Goal: Transaction & Acquisition: Purchase product/service

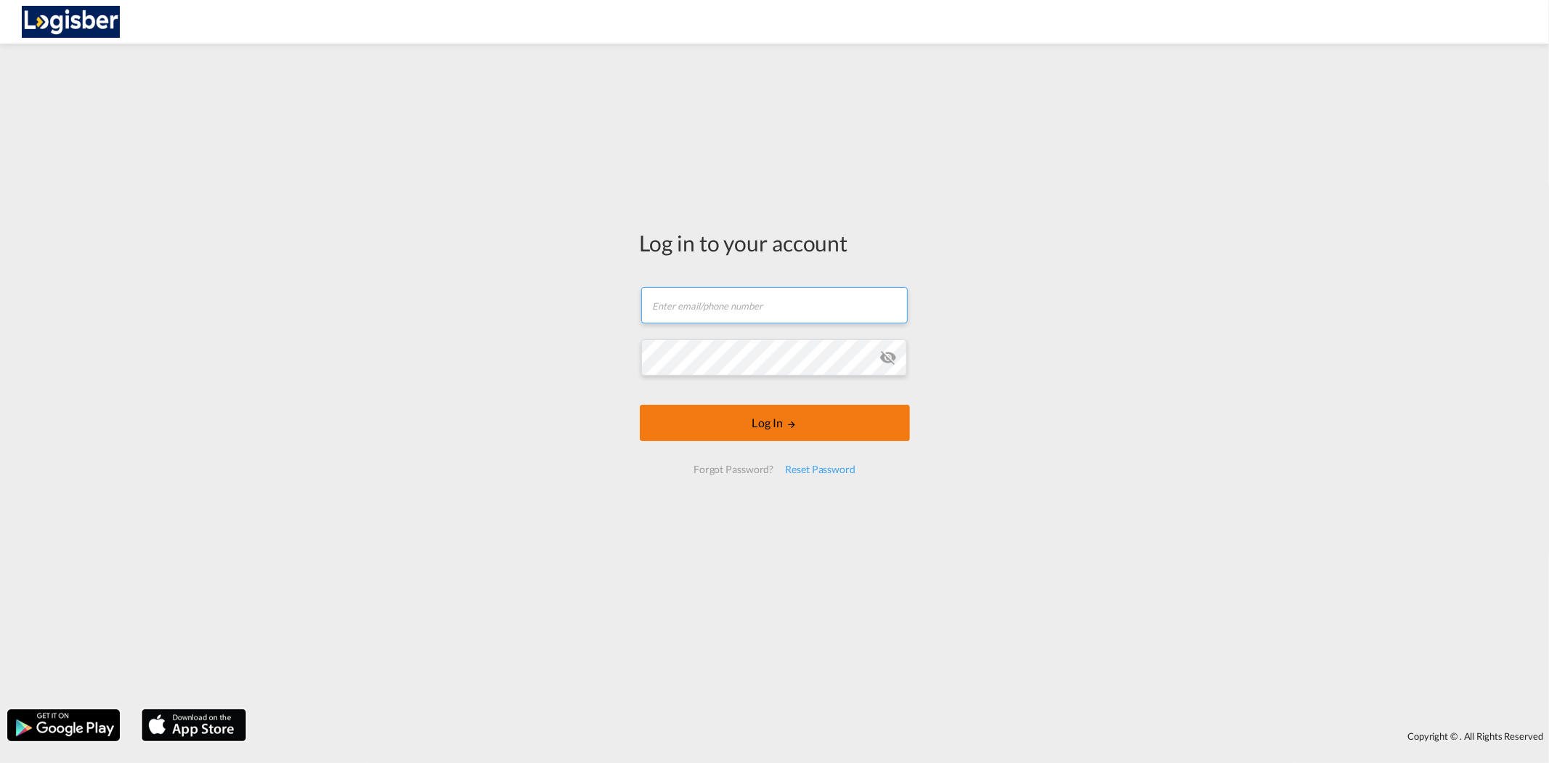
type input "[PERSON_NAME][EMAIL_ADDRESS][DOMAIN_NAME]"
click at [722, 423] on button "Log In" at bounding box center [775, 423] width 270 height 36
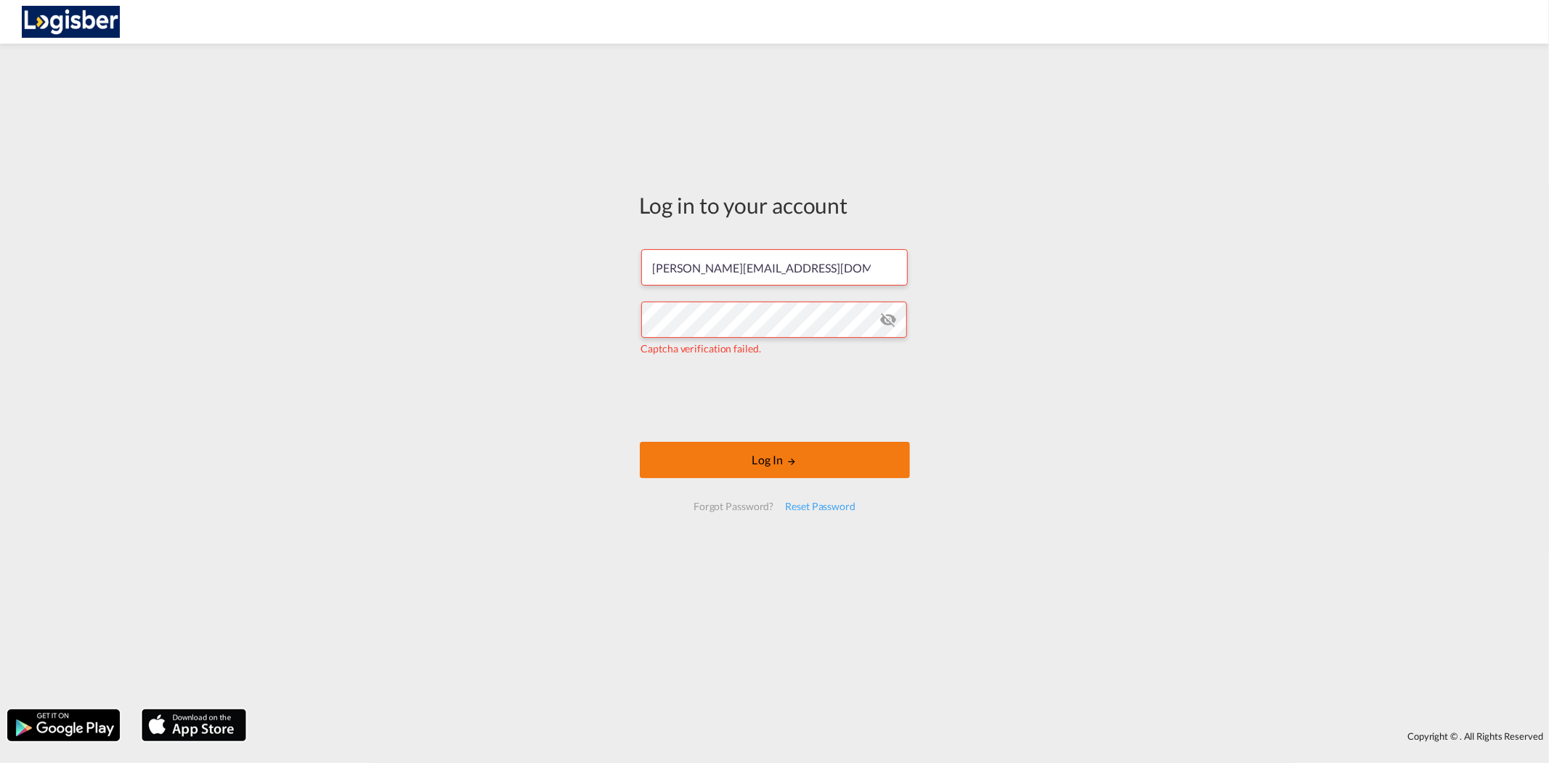
click at [799, 461] on button "Log In" at bounding box center [775, 460] width 270 height 36
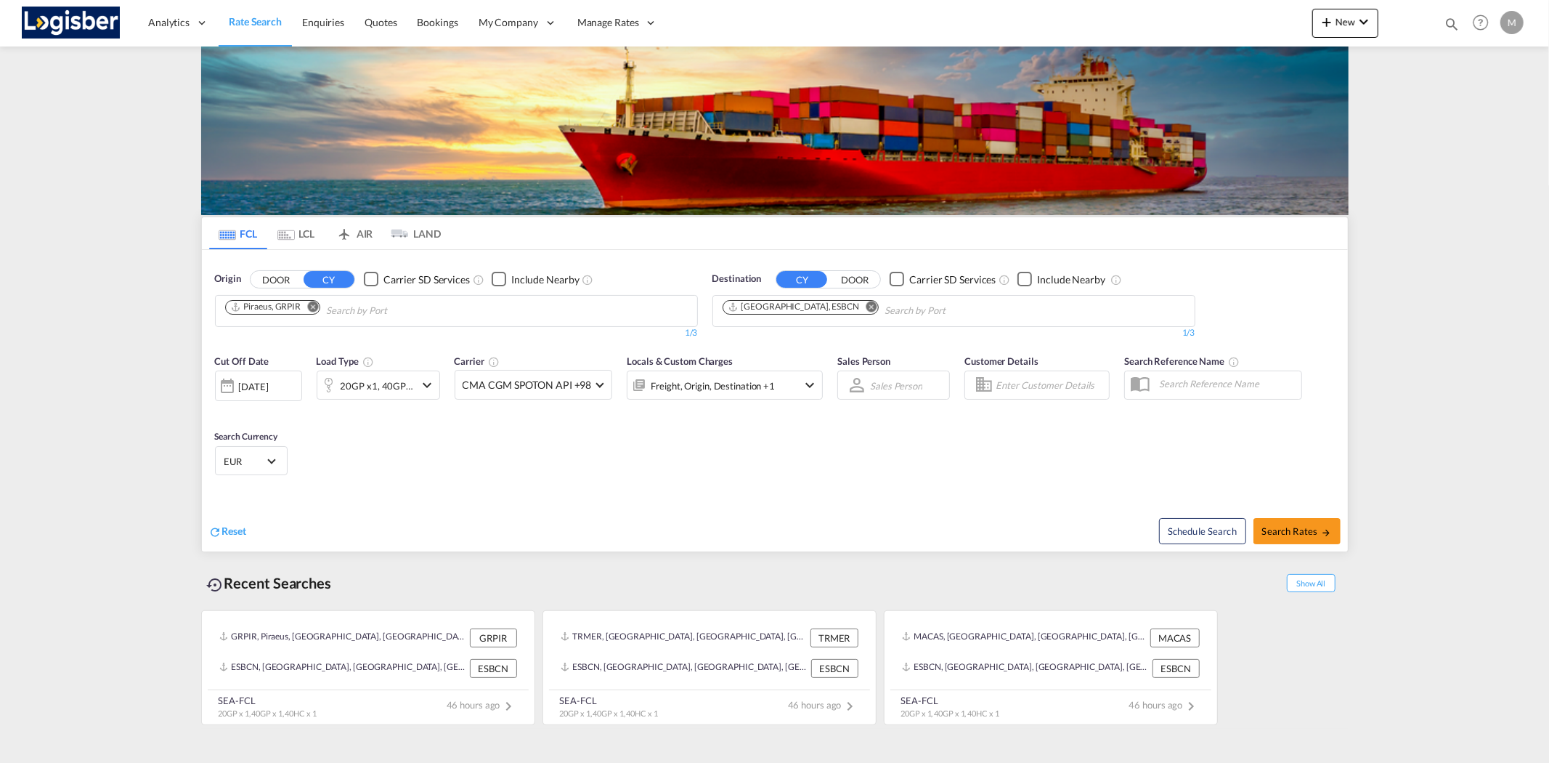
click at [303, 235] on md-tab-item "LCL" at bounding box center [296, 233] width 58 height 32
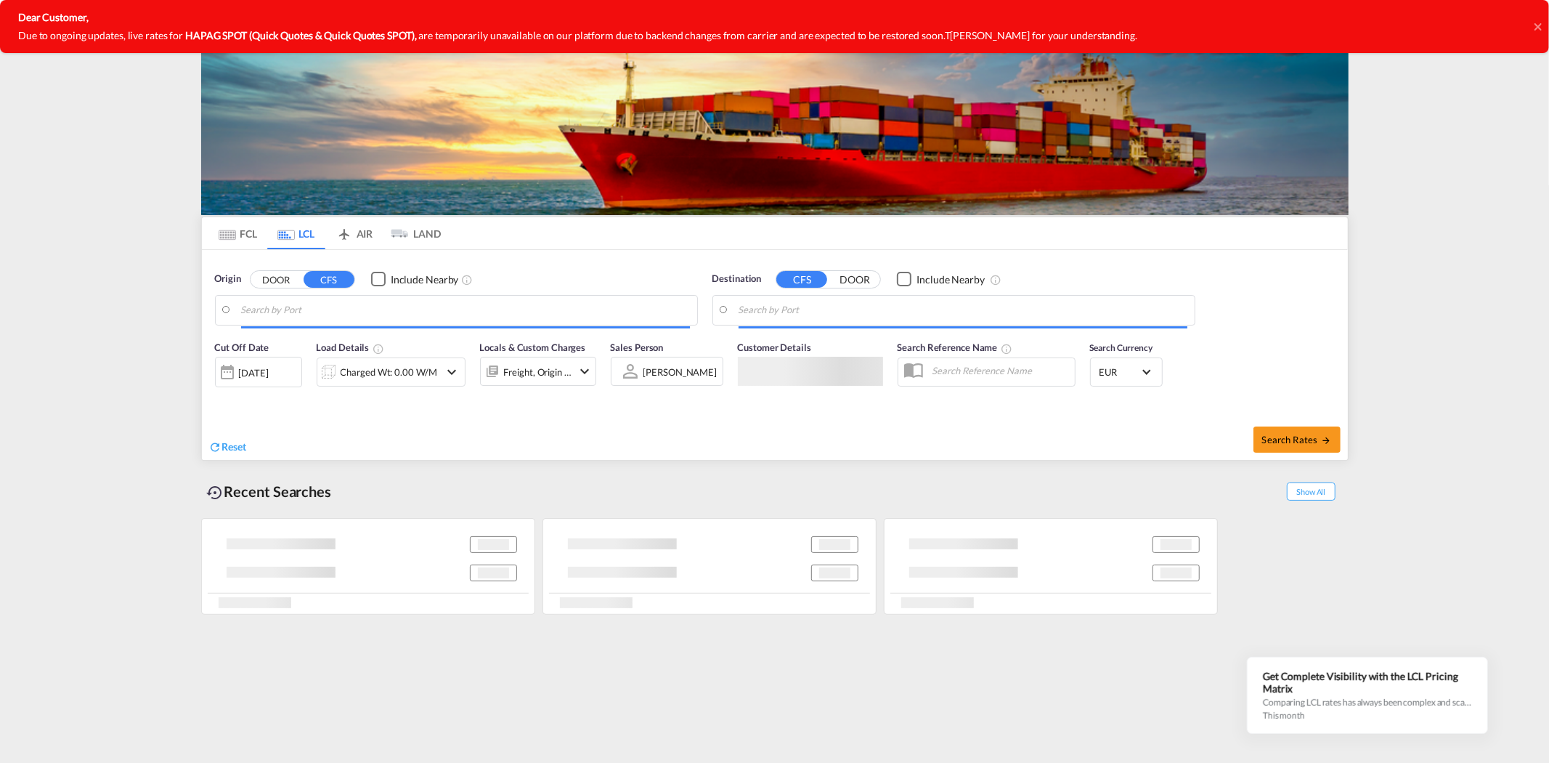
type input "Dalian, LN, CNDLC"
type input "[GEOGRAPHIC_DATA], ESBCN"
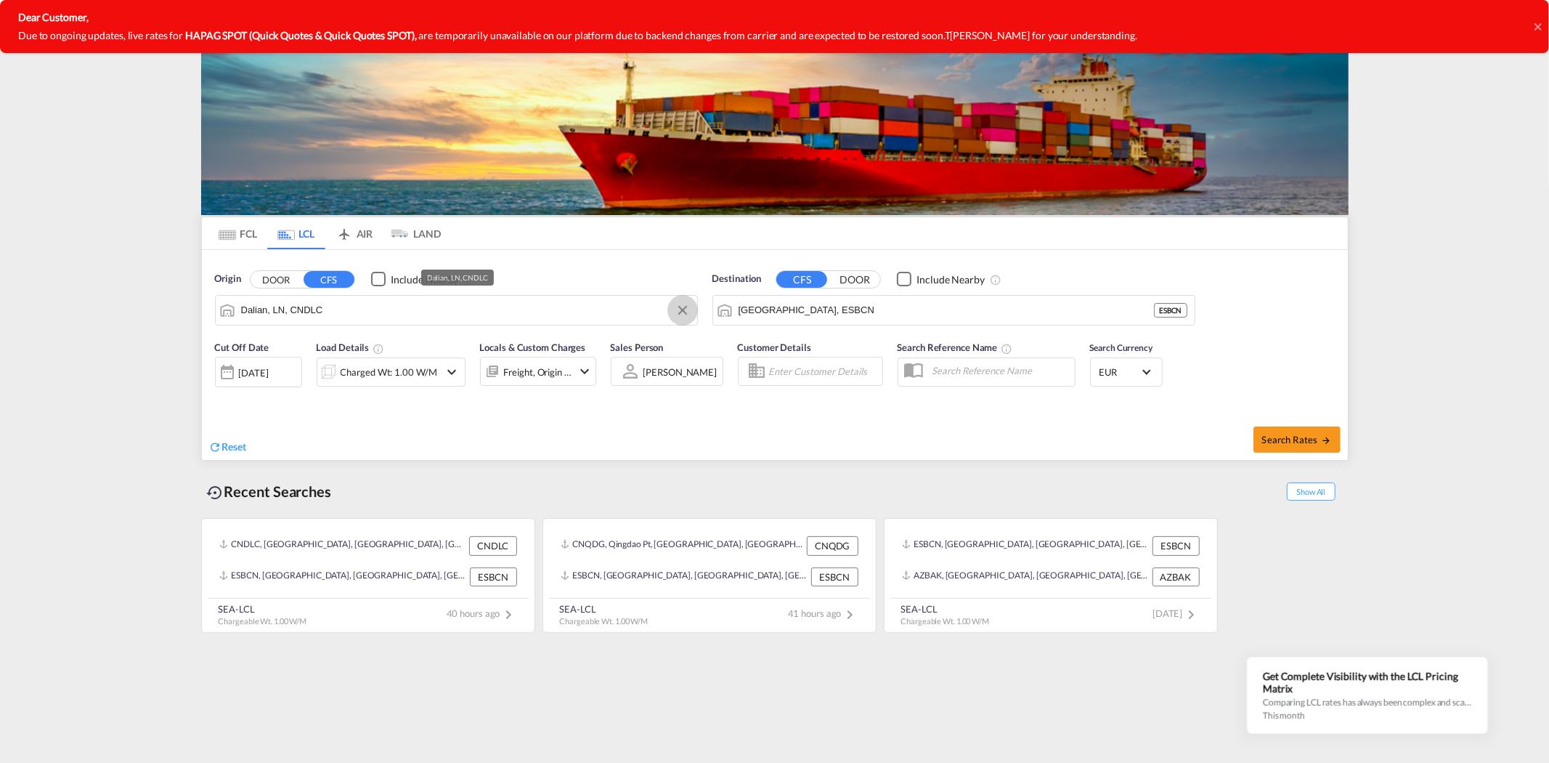
click at [681, 308] on button "Clear Input" at bounding box center [683, 310] width 22 height 22
click at [1177, 310] on button "Clear Input" at bounding box center [1180, 310] width 22 height 22
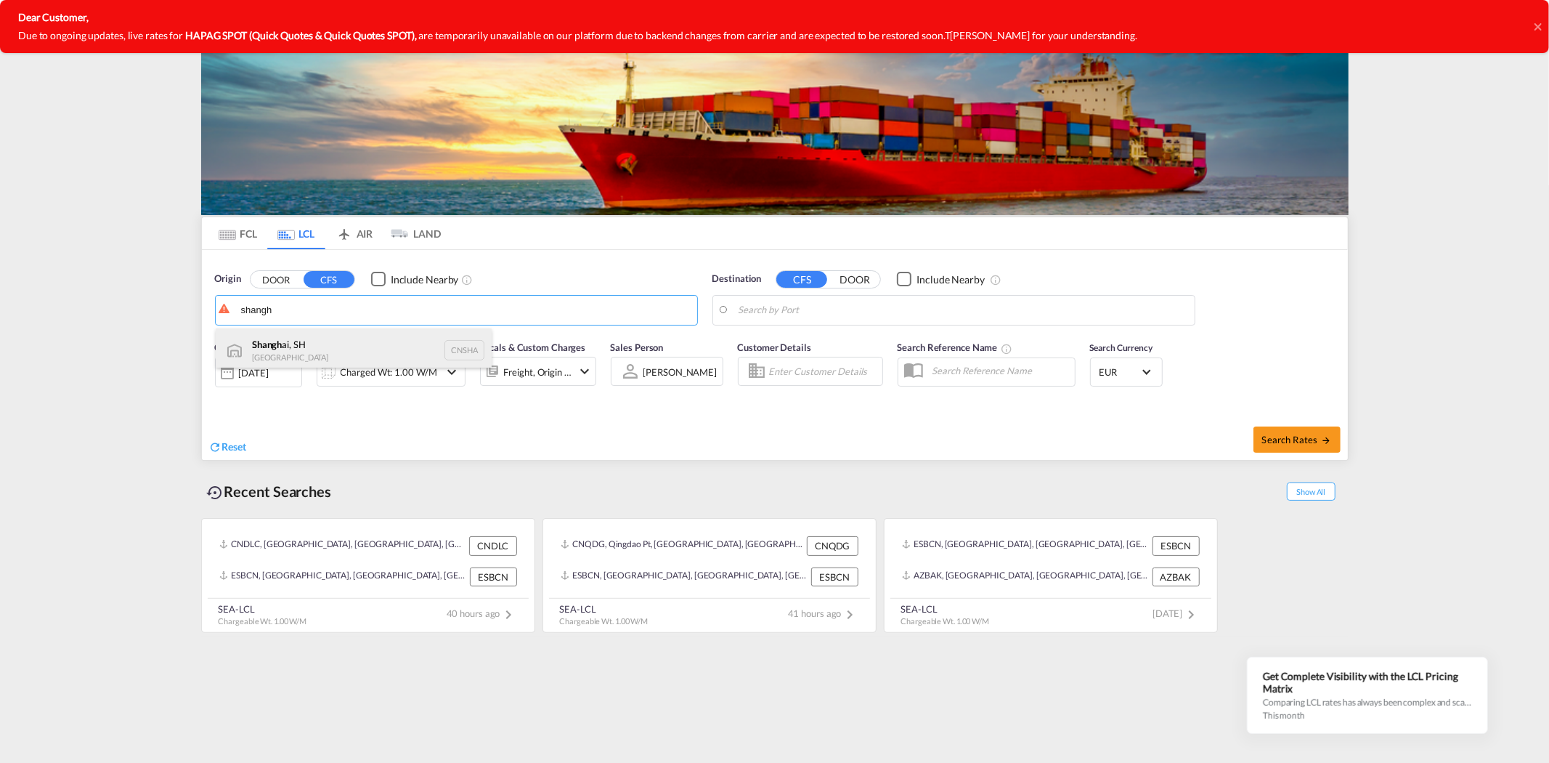
click at [294, 353] on div "Shangh ai, SH China CNSHA" at bounding box center [354, 350] width 276 height 44
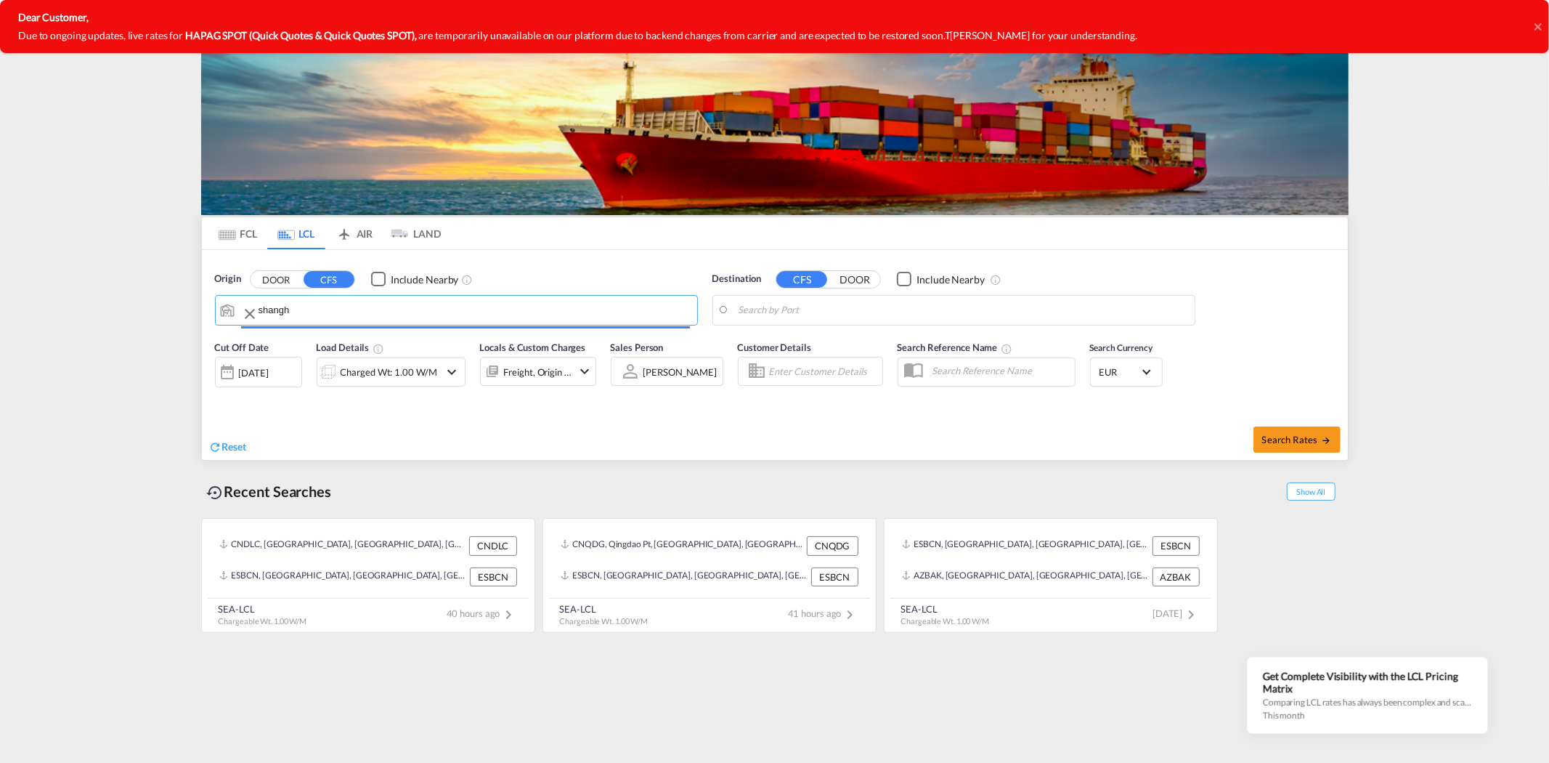
type input "[GEOGRAPHIC_DATA], SH, CNSHA"
click at [798, 307] on body "Analytics Reports Dashboard Rate Search Enquiries Quotes Bookings" at bounding box center [774, 381] width 1549 height 763
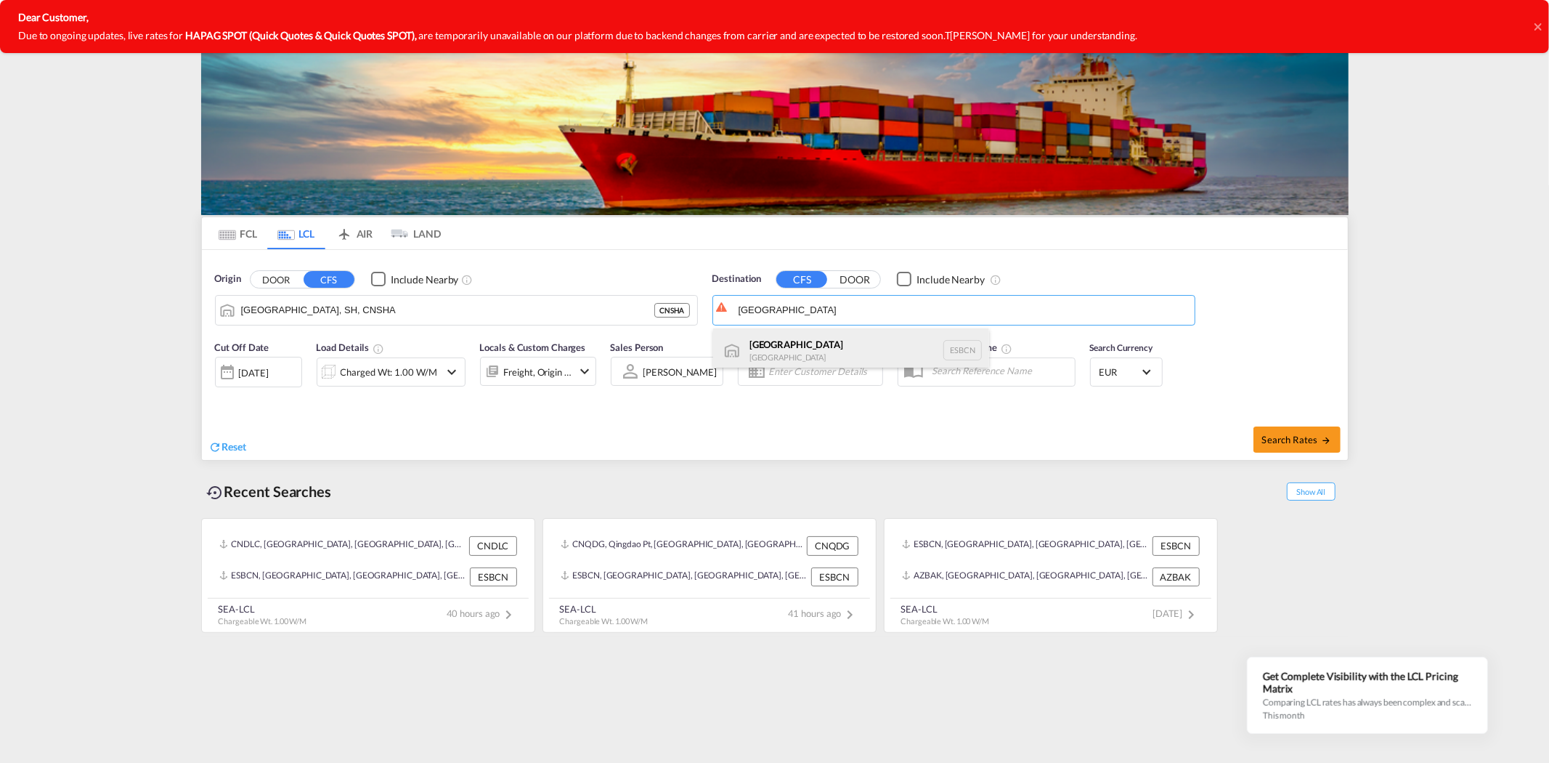
click at [780, 344] on div "[GEOGRAPHIC_DATA] [GEOGRAPHIC_DATA] ESBCN" at bounding box center [851, 350] width 276 height 44
type input "[GEOGRAPHIC_DATA], ESBCN"
click at [1297, 437] on span "Search Rates" at bounding box center [1297, 440] width 70 height 12
type input "CNSHA to ESBCN / [DATE]"
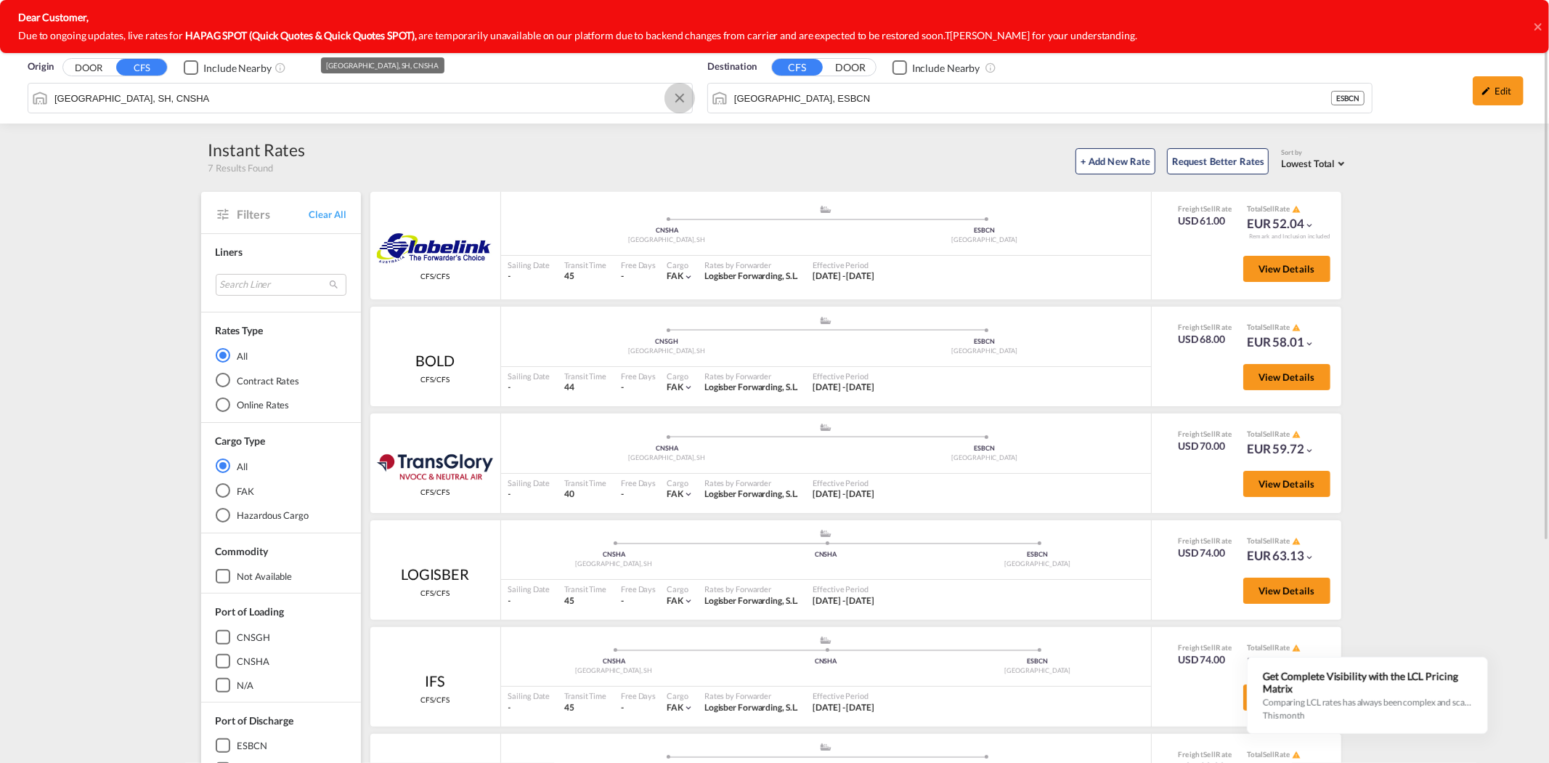
click at [677, 96] on button "Clear Input" at bounding box center [680, 98] width 22 height 22
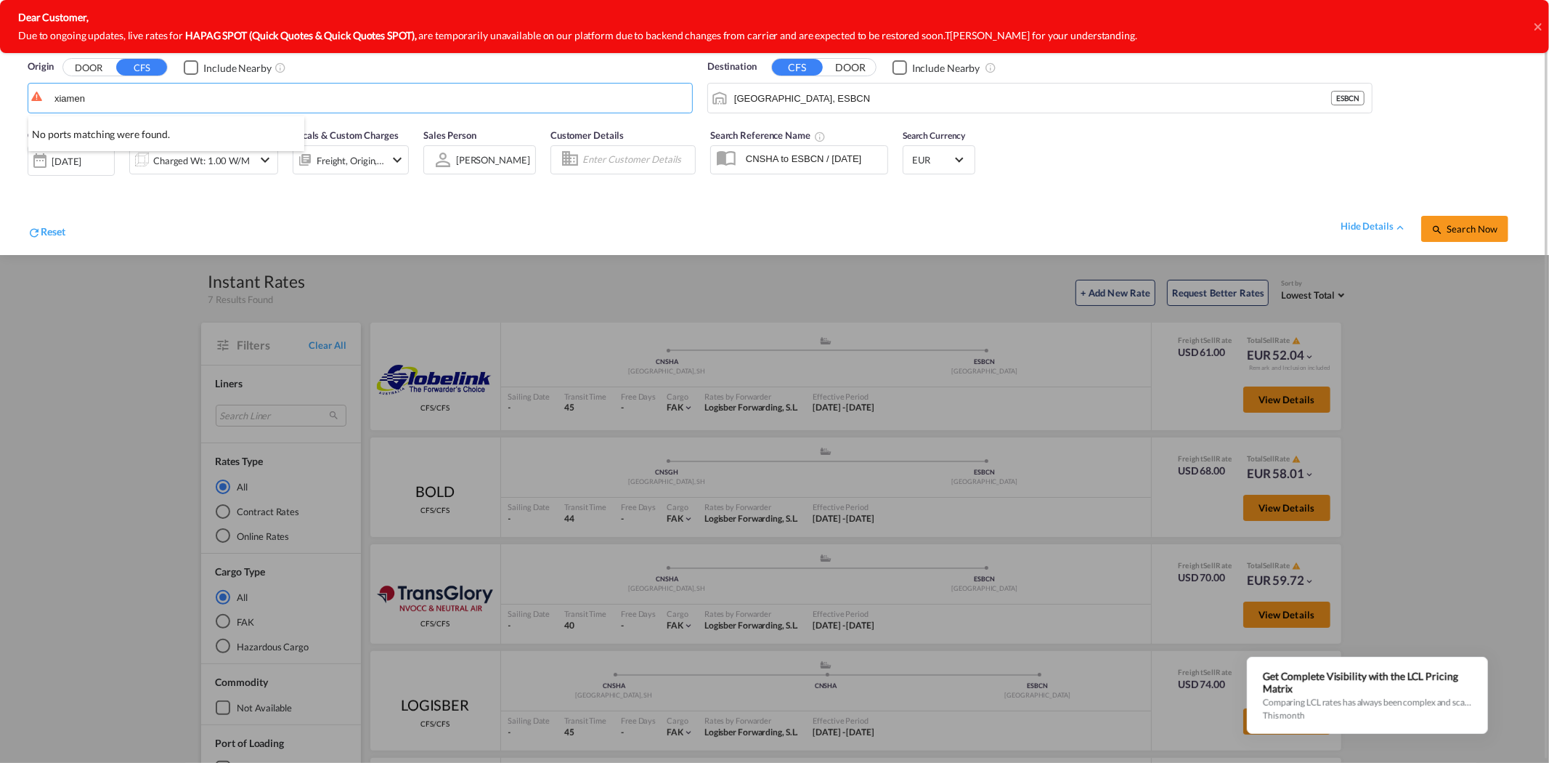
click at [63, 60] on button "DOOR" at bounding box center [88, 68] width 51 height 17
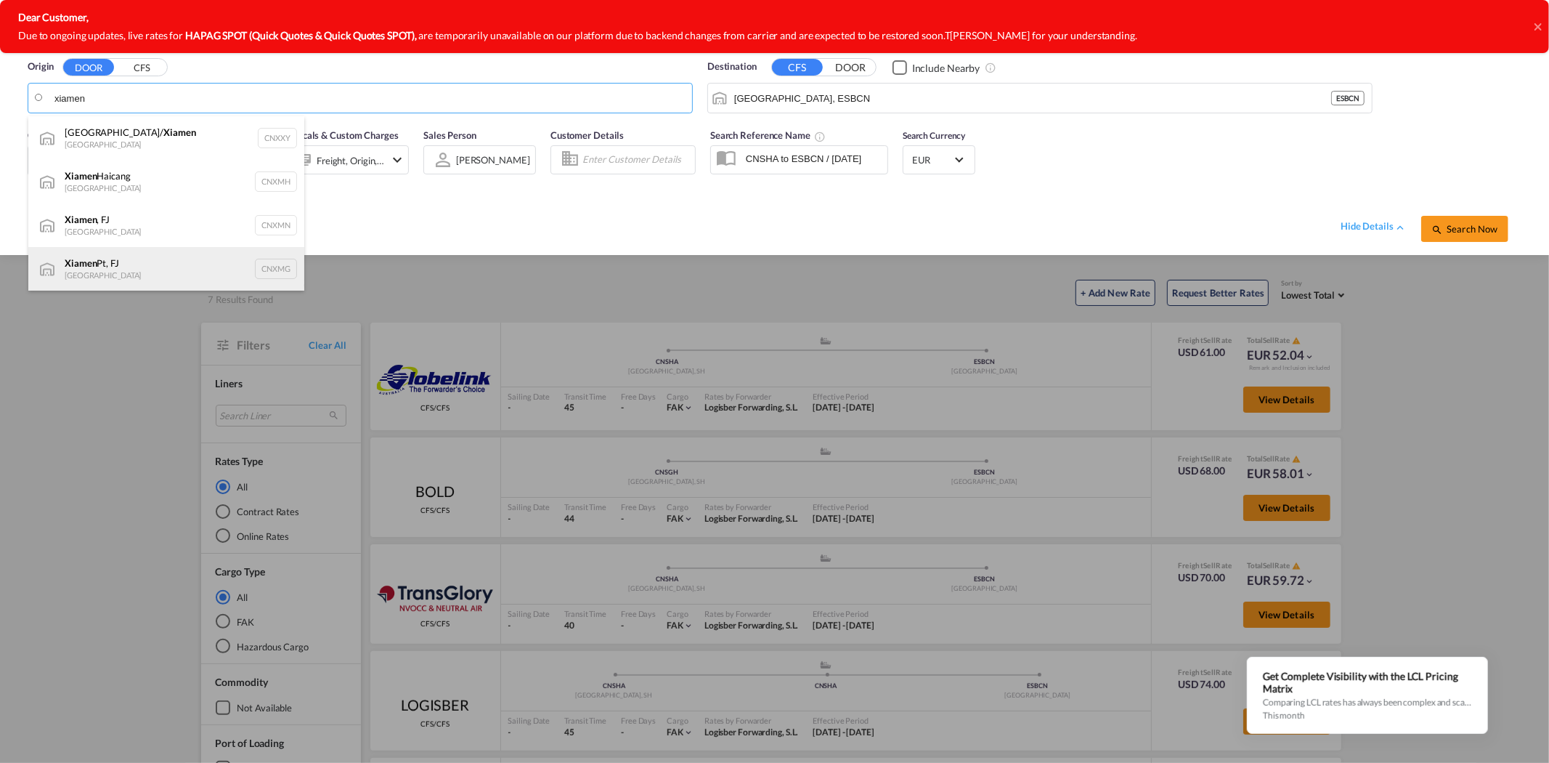
click at [110, 264] on div "Xiamen Pt, FJ China CNXMG" at bounding box center [166, 269] width 276 height 44
type input "Xiamen Pt, FJ, CNXMG"
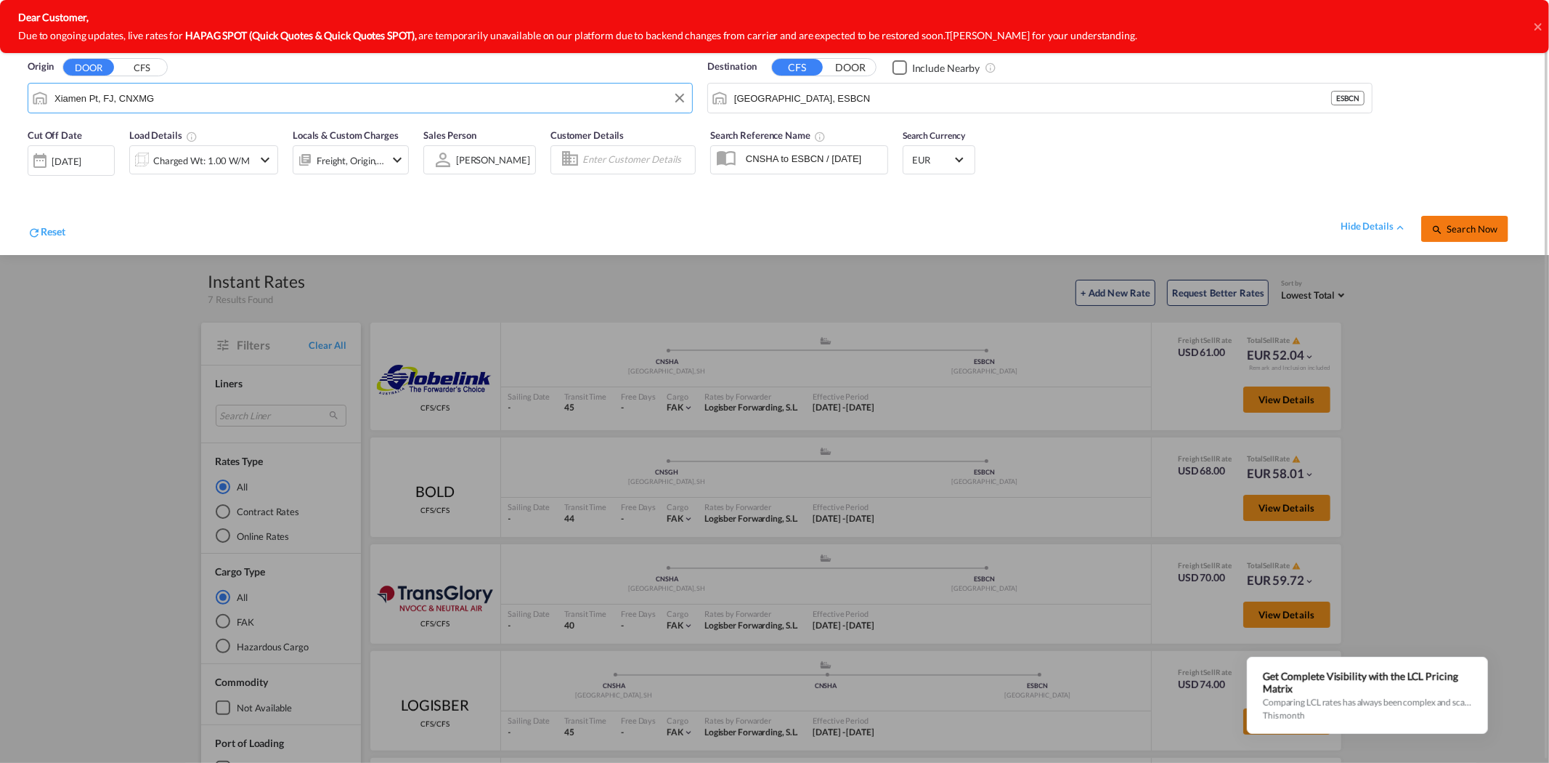
click at [1475, 230] on span "Search Now" at bounding box center [1465, 229] width 66 height 12
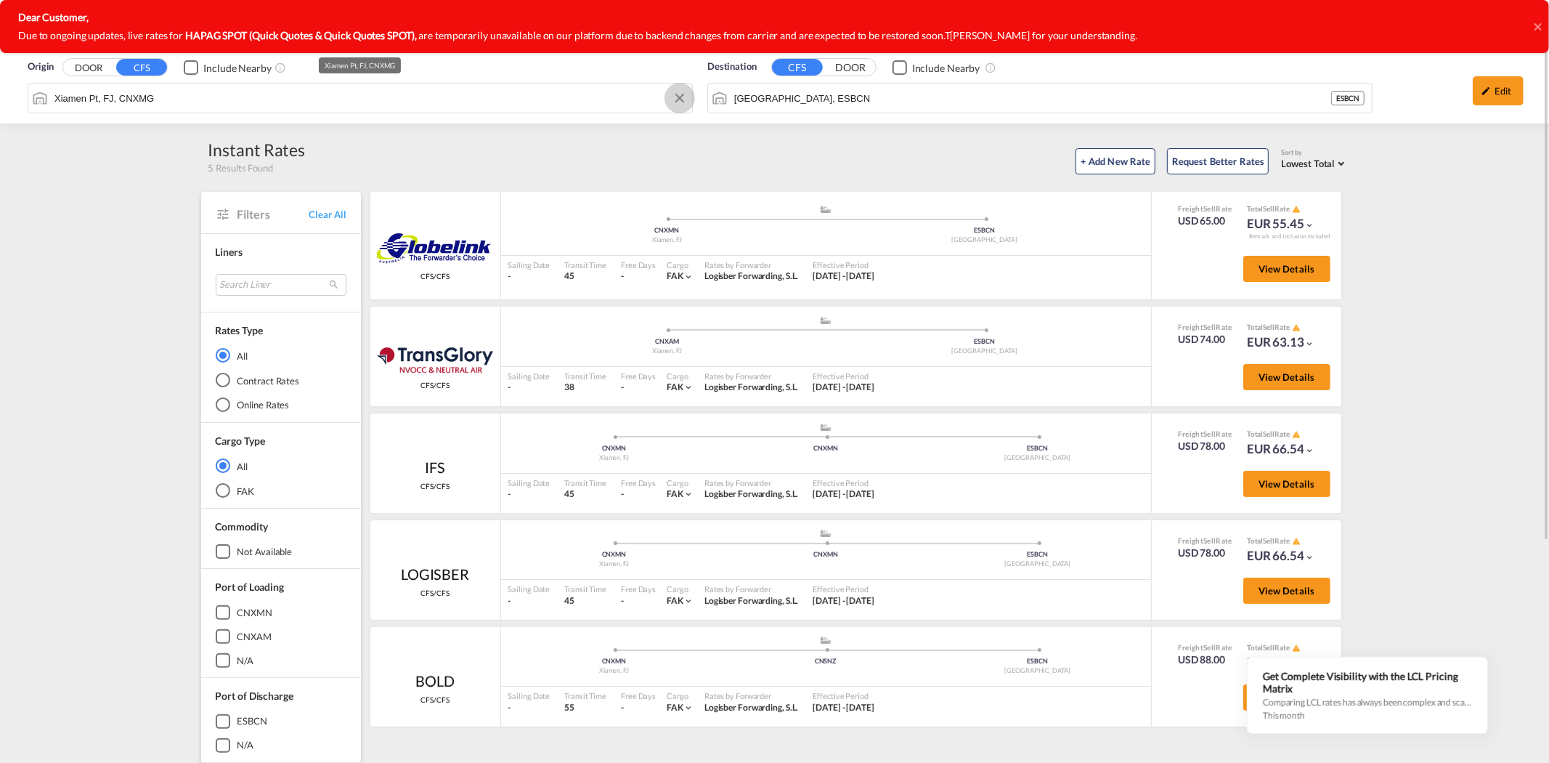
click at [681, 97] on button "Clear Input" at bounding box center [680, 98] width 22 height 22
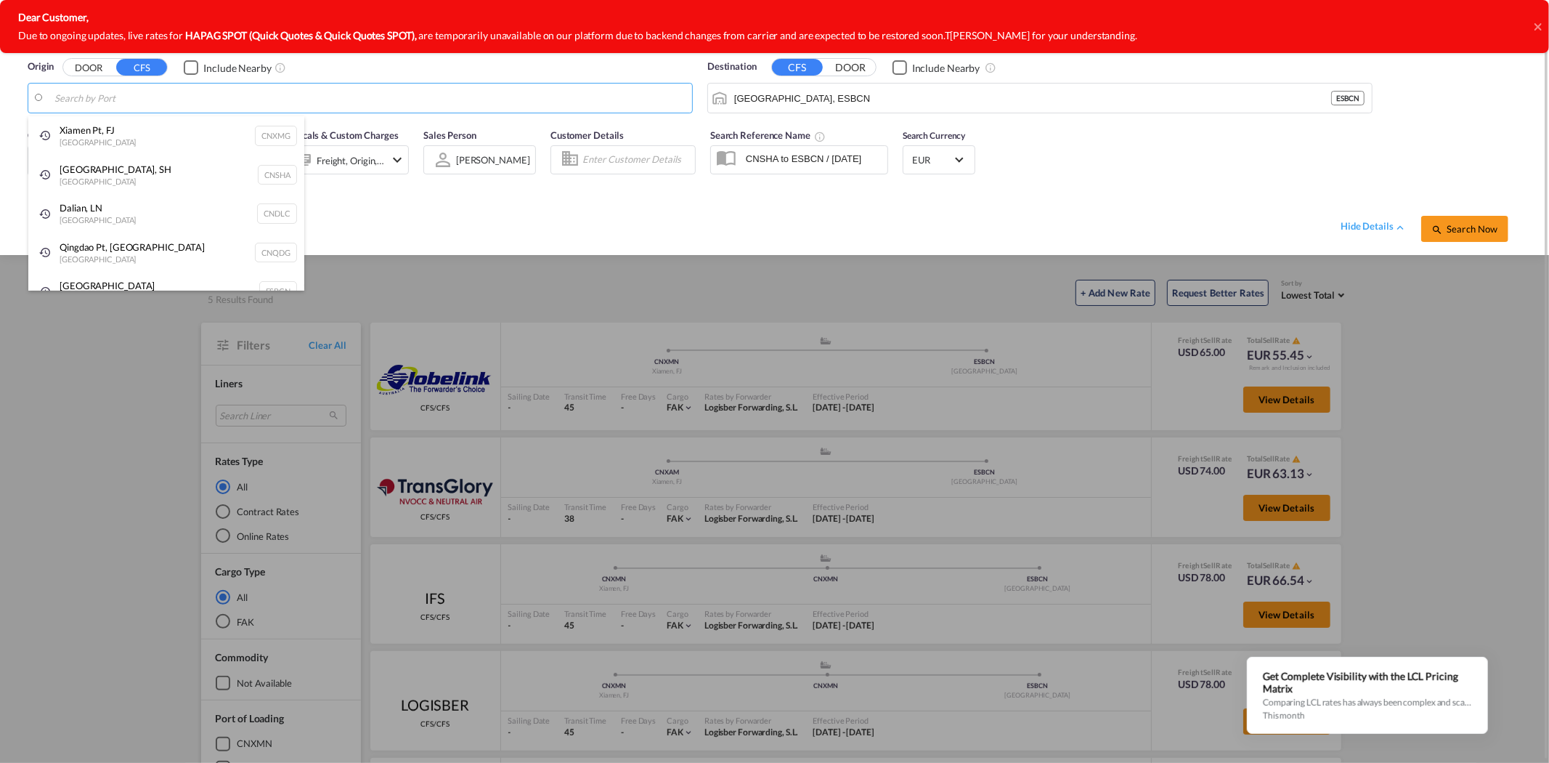
type input "j"
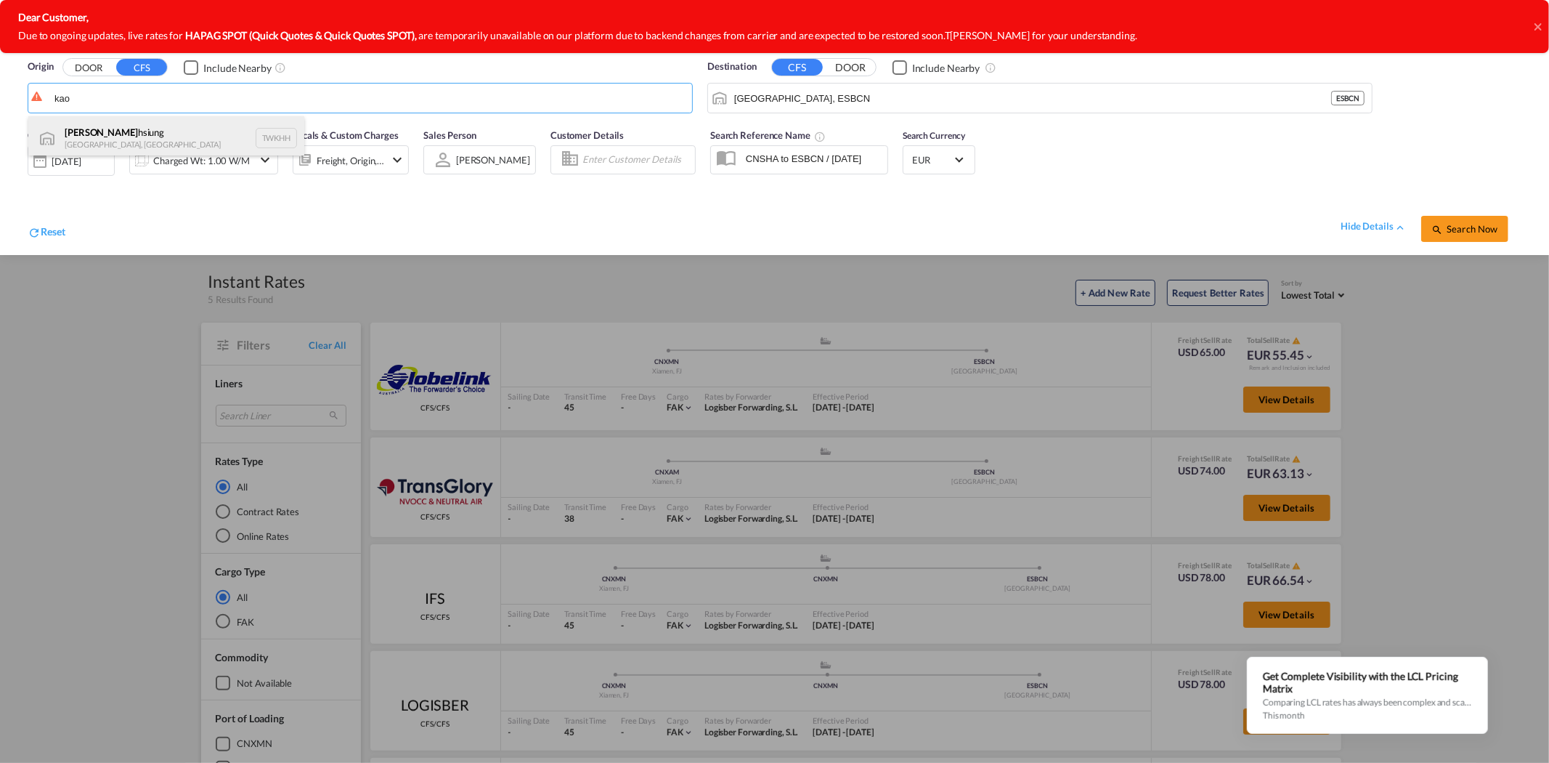
click at [177, 137] on div "Kao hsiung [GEOGRAPHIC_DATA], Province of [GEOGRAPHIC_DATA] TWKHH" at bounding box center [166, 138] width 276 height 44
type input "[GEOGRAPHIC_DATA], TWKHH"
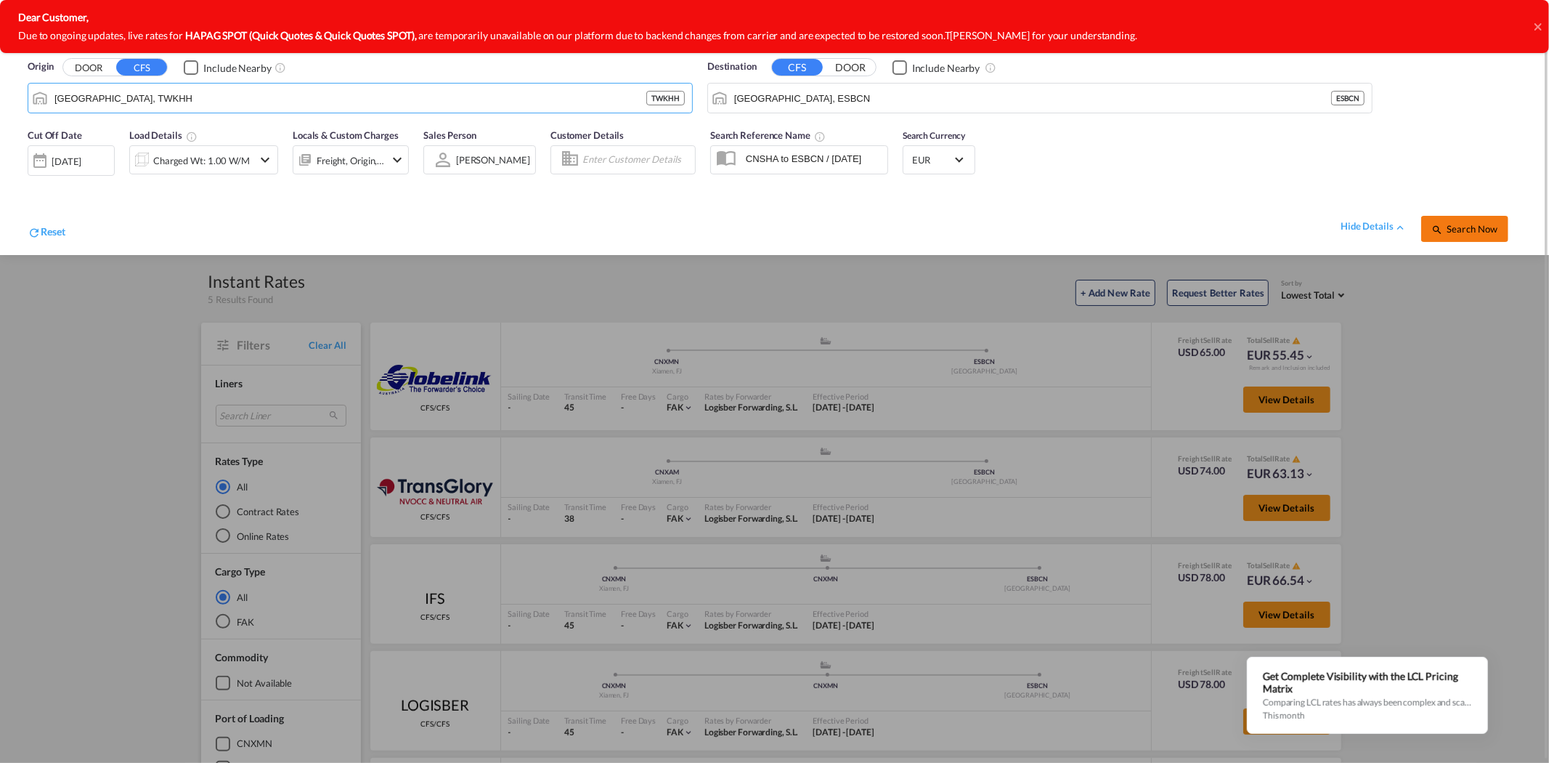
click at [1462, 231] on span "Search Now" at bounding box center [1465, 229] width 66 height 12
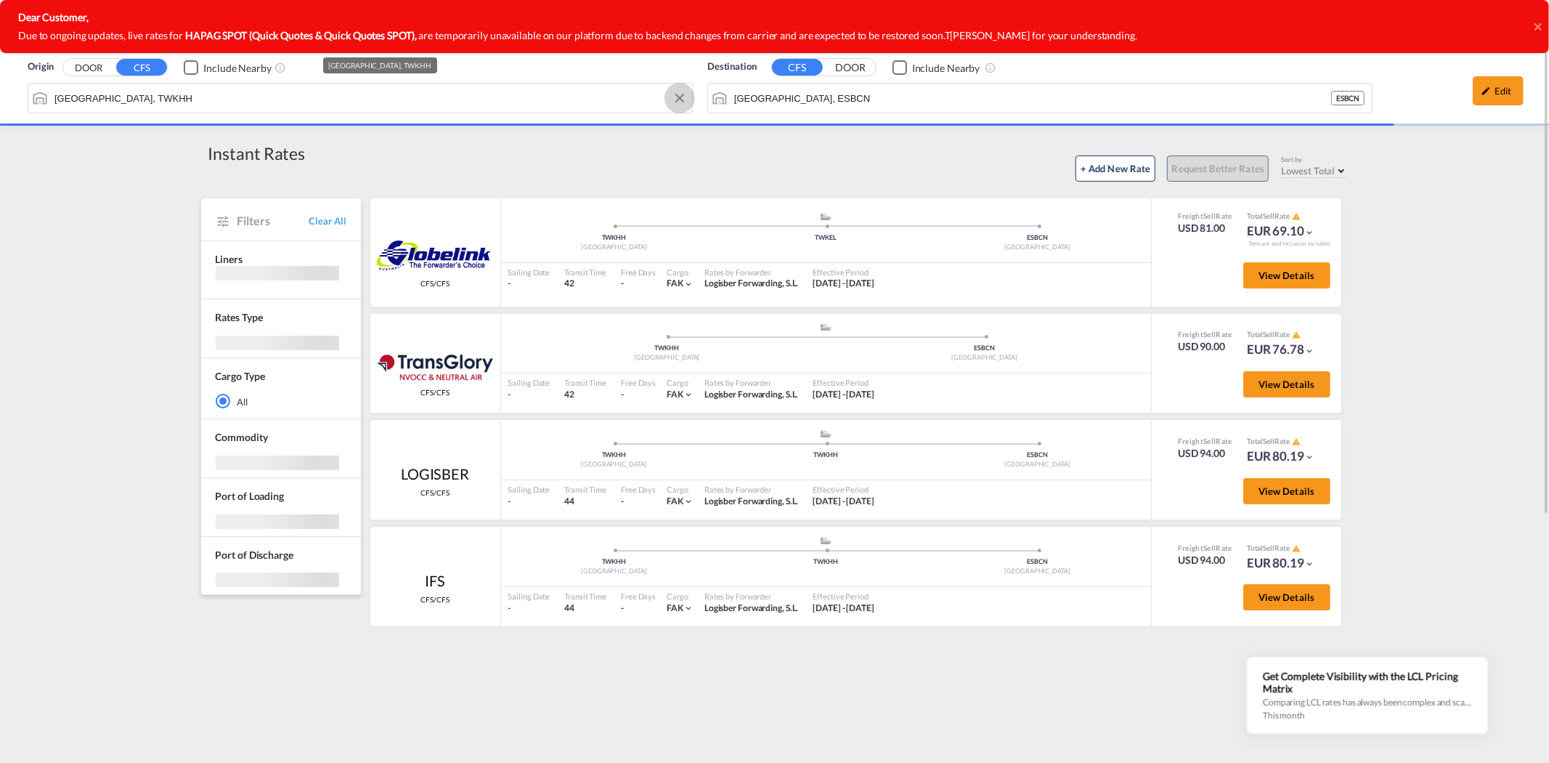
click at [677, 99] on button "Clear Input" at bounding box center [680, 98] width 22 height 22
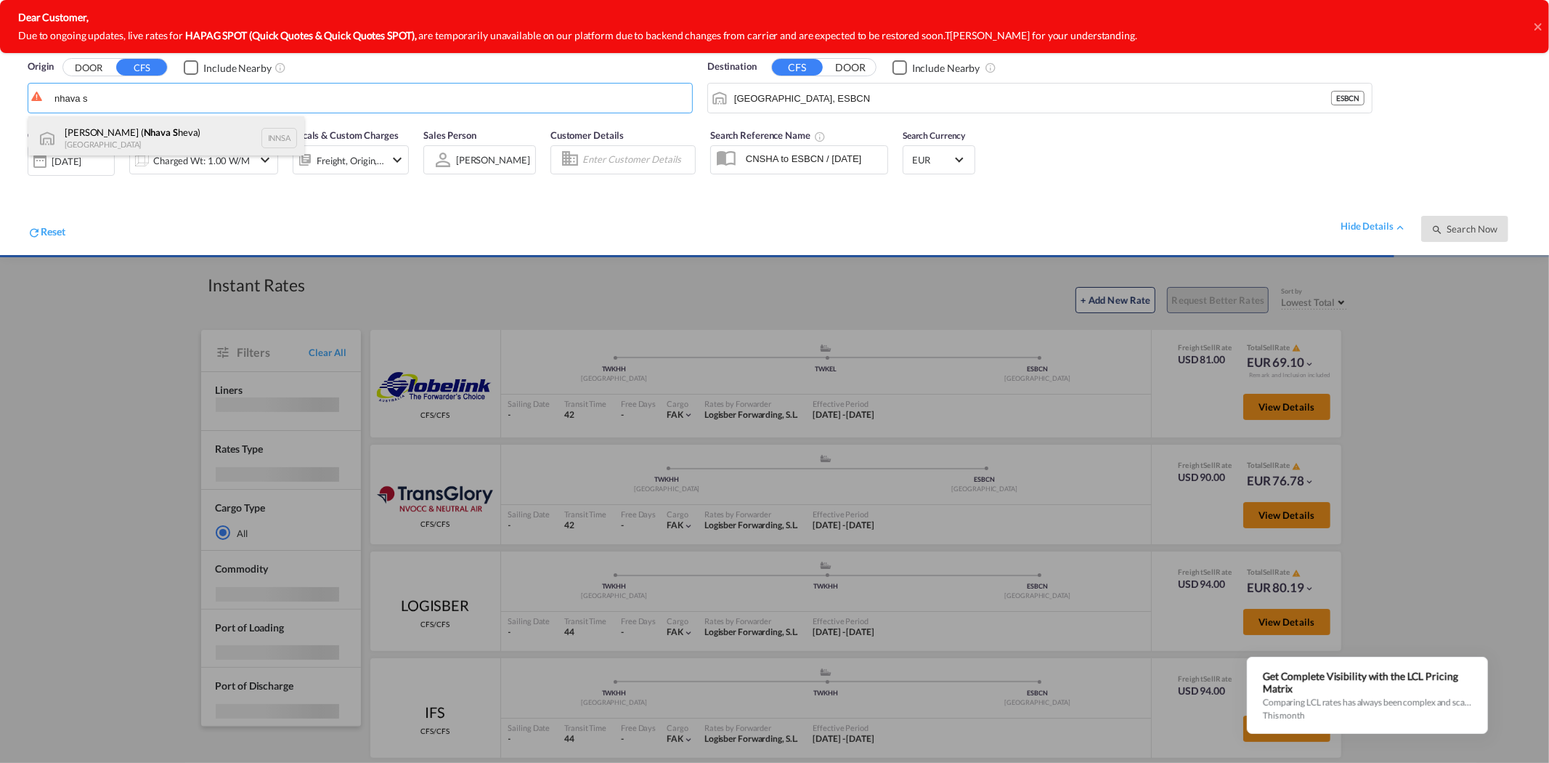
click at [150, 133] on div "[PERSON_NAME] ( Nhava S heva) [GEOGRAPHIC_DATA] INNSA" at bounding box center [166, 138] width 276 height 44
type input "[PERSON_NAME] ([PERSON_NAME]), [GEOGRAPHIC_DATA]"
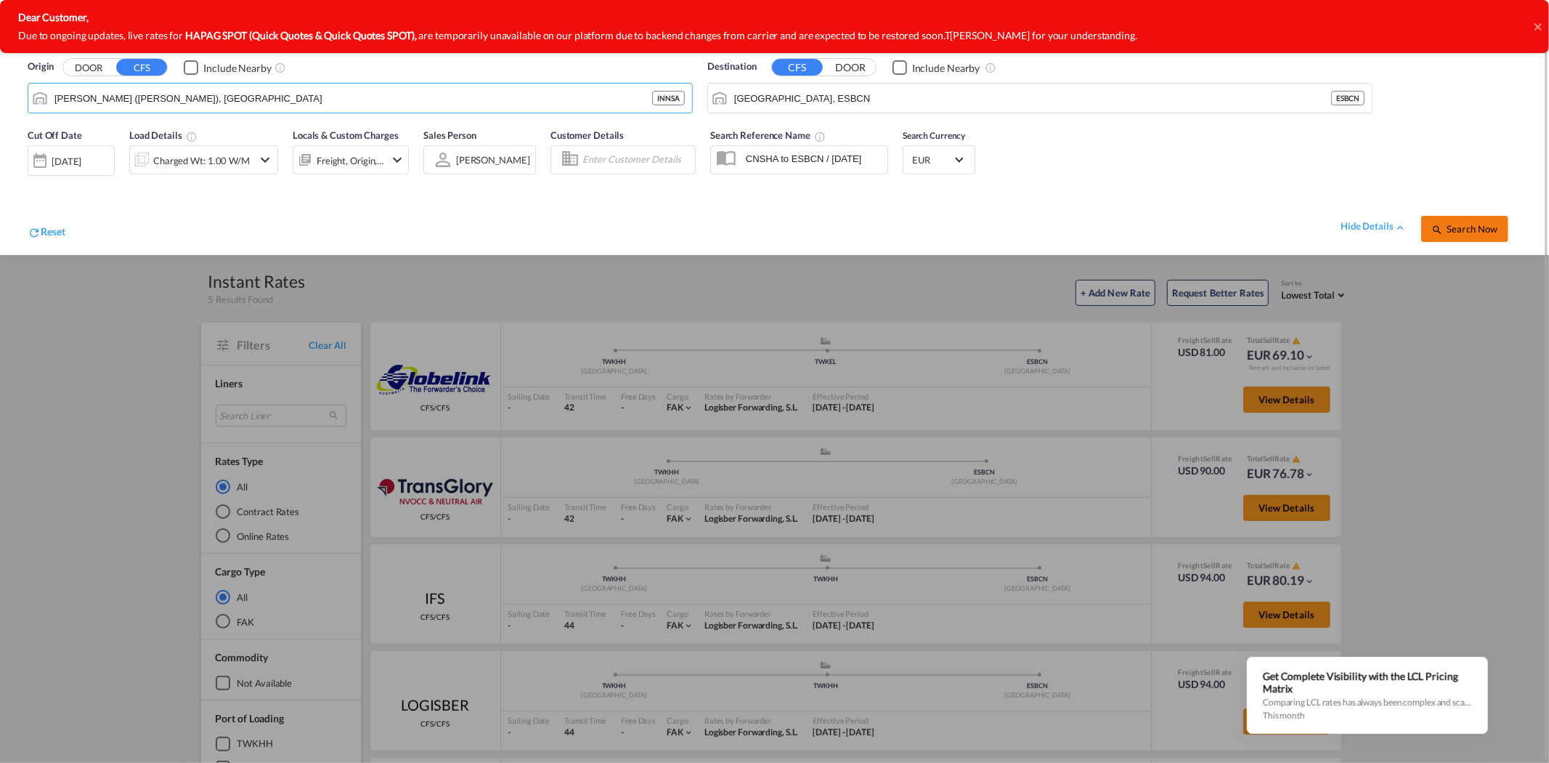
click at [1482, 224] on span "Search Now" at bounding box center [1465, 229] width 66 height 12
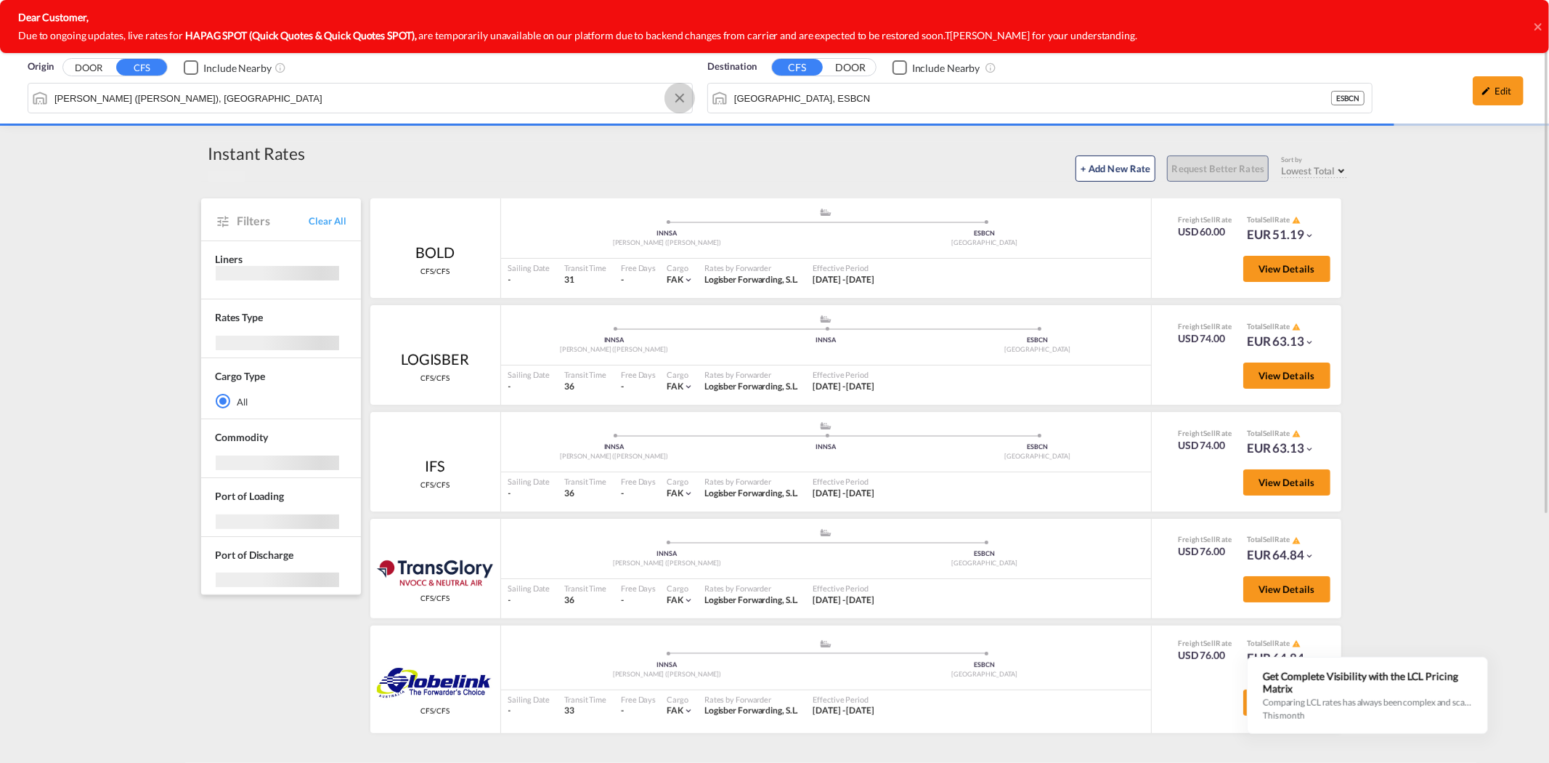
click at [676, 99] on button "Clear Input" at bounding box center [680, 98] width 22 height 22
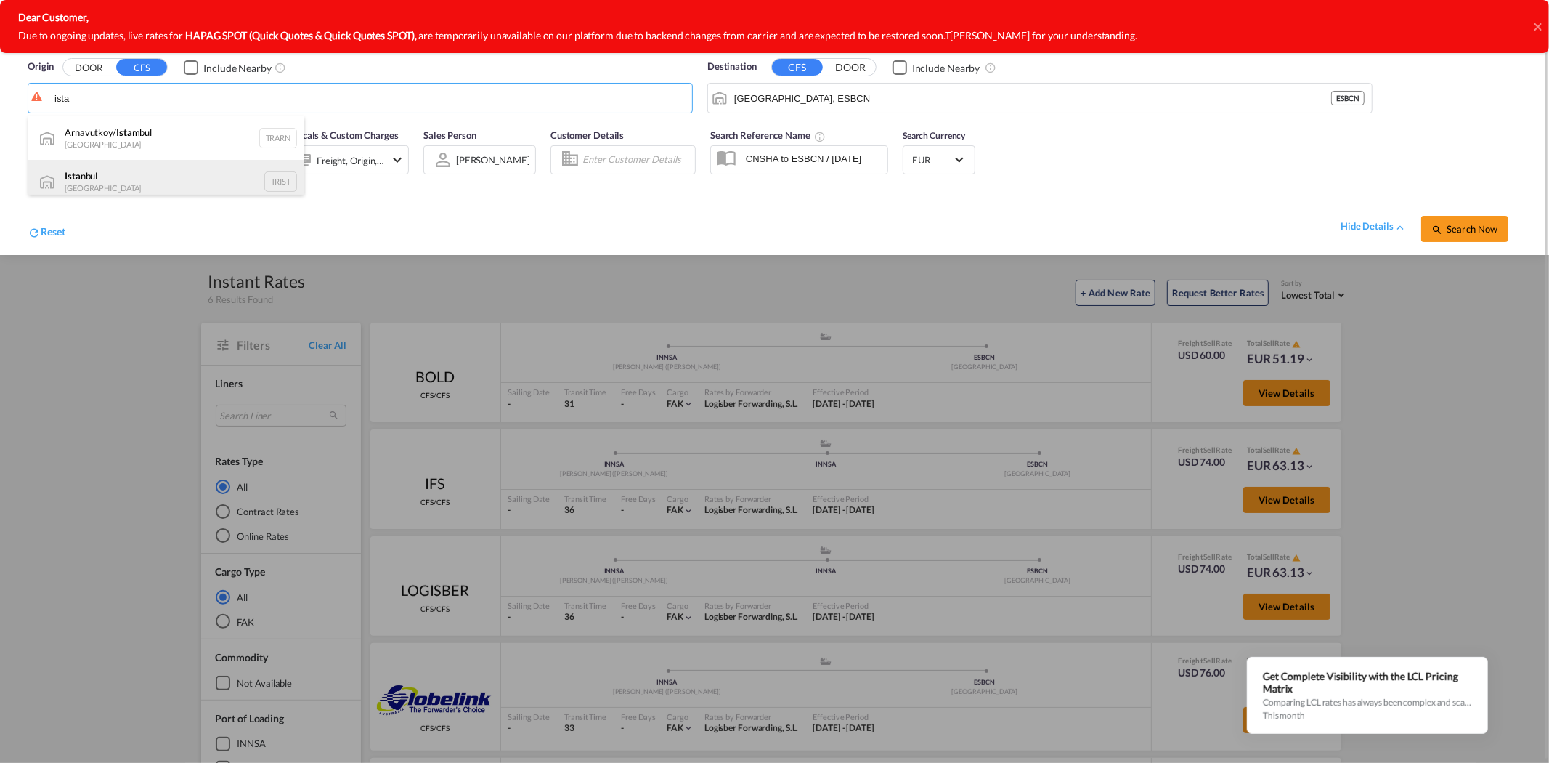
click at [113, 179] on div "Ista nbul Turkey TRIST" at bounding box center [166, 182] width 276 height 44
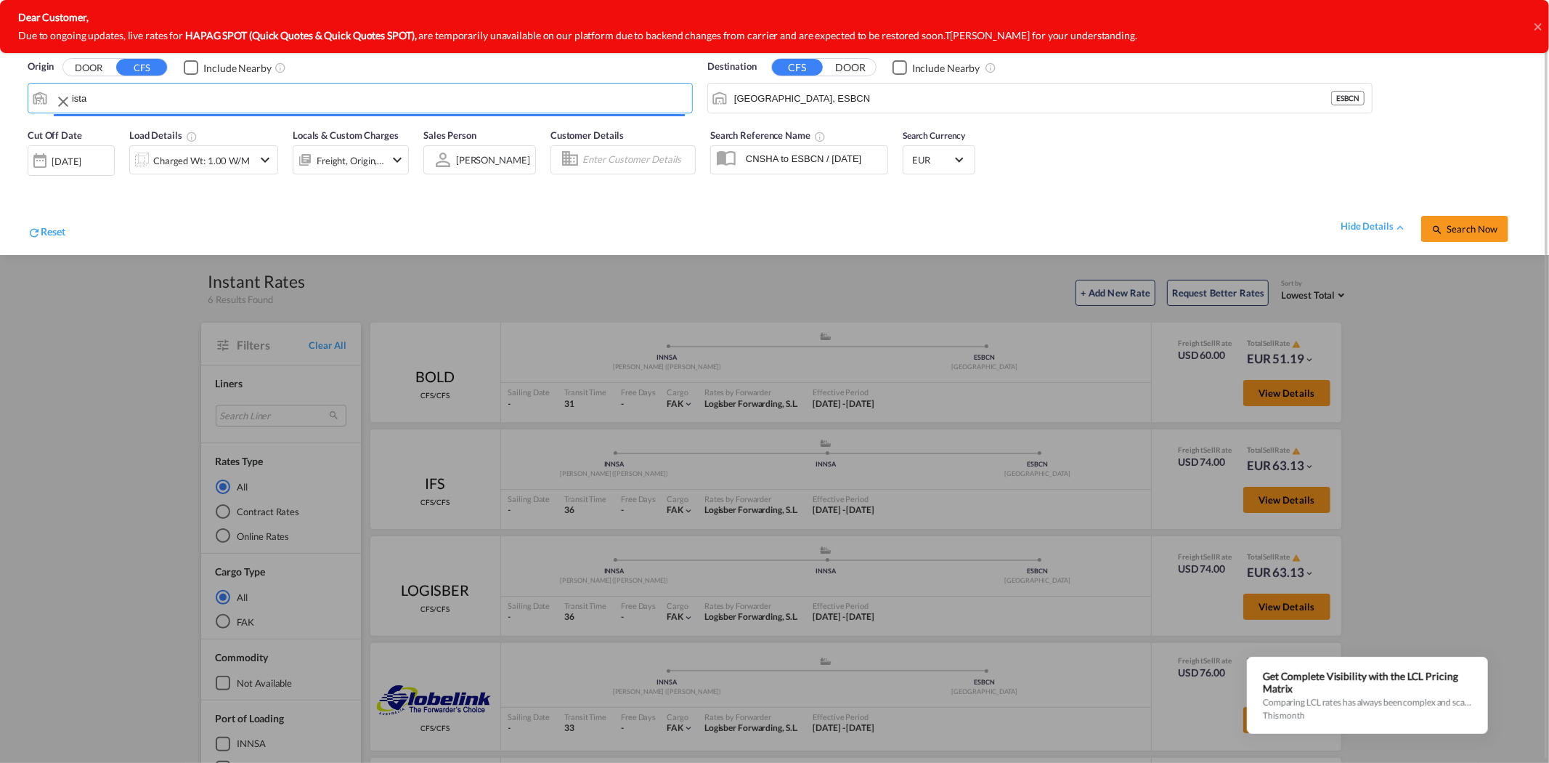
type input "[GEOGRAPHIC_DATA], TRIST"
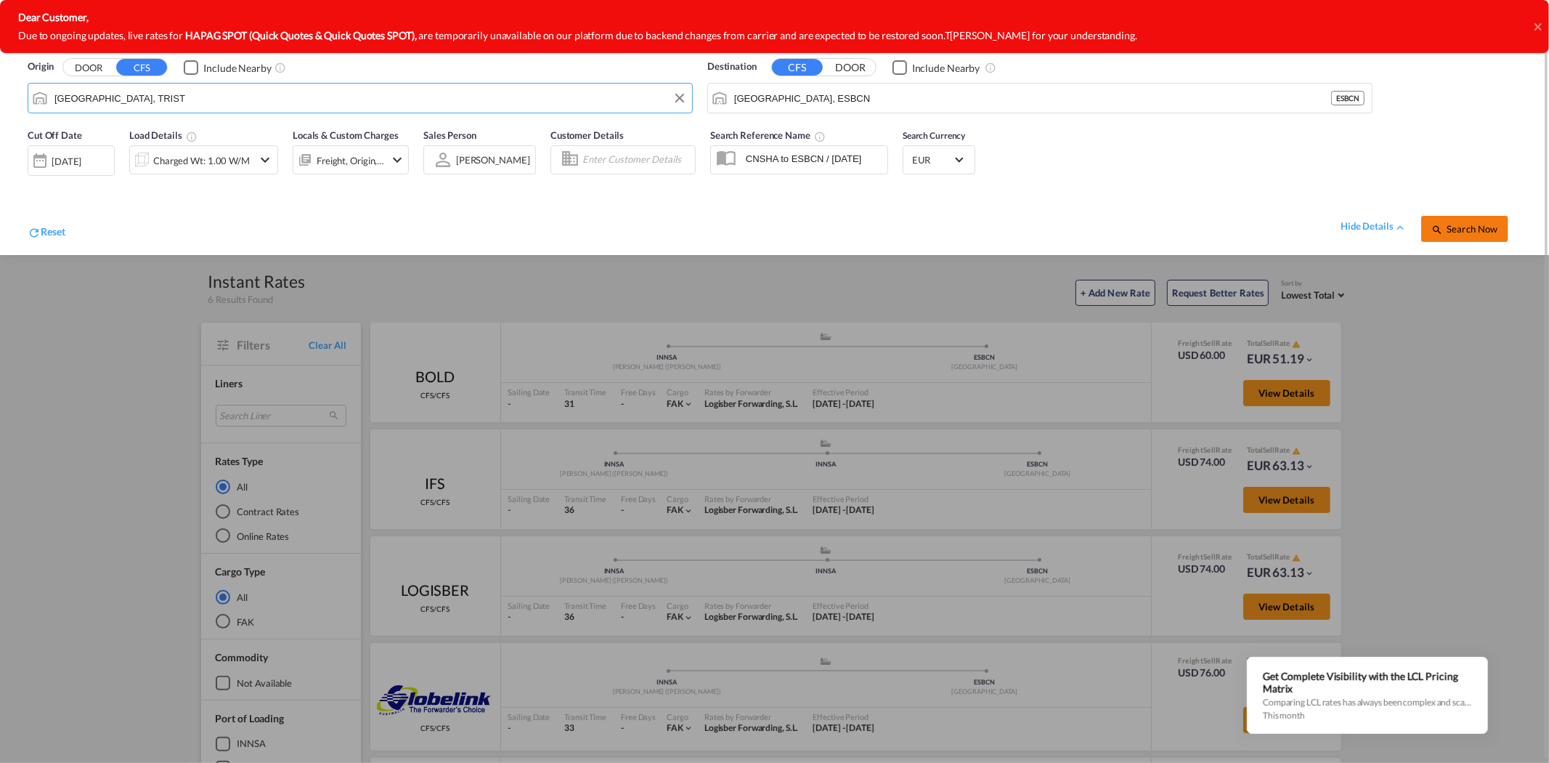
click at [1443, 224] on md-icon "icon-magnify" at bounding box center [1438, 230] width 12 height 12
